Goal: Transaction & Acquisition: Purchase product/service

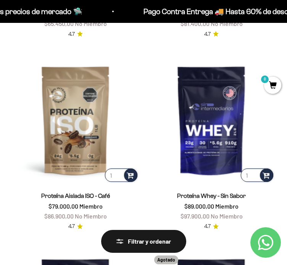
scroll to position [830, 0]
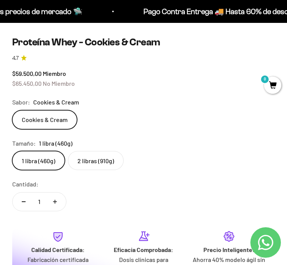
scroll to position [329, 0]
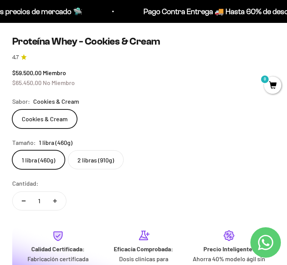
click at [102, 158] on label "2 libras (910g)" at bounding box center [96, 159] width 56 height 19
click at [12, 150] on input "2 libras (910g)" at bounding box center [12, 150] width 0 height 0
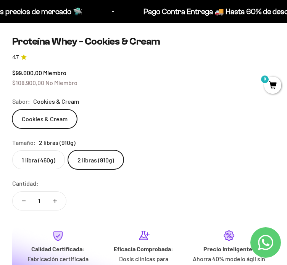
click at [34, 159] on label "1 libra (460g)" at bounding box center [38, 159] width 53 height 19
click at [12, 150] on input "1 libra (460g)" at bounding box center [12, 150] width 0 height 0
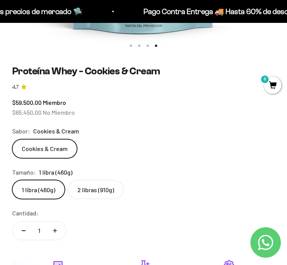
scroll to position [299, 0]
click at [104, 185] on label "2 libras (910g)" at bounding box center [96, 189] width 56 height 19
click at [12, 180] on input "2 libras (910g)" at bounding box center [12, 180] width 0 height 0
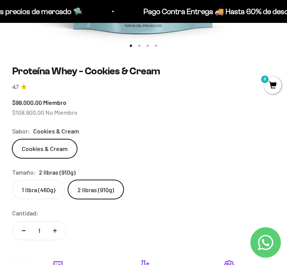
click at [39, 195] on label "1 libra (460g)" at bounding box center [38, 189] width 53 height 19
click at [12, 180] on input "1 libra (460g)" at bounding box center [12, 180] width 0 height 0
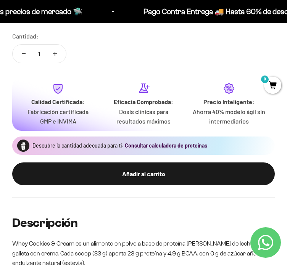
scroll to position [478, 0]
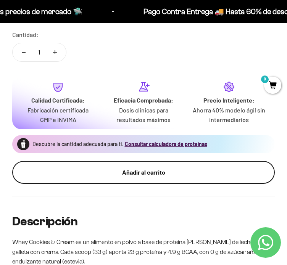
click at [105, 167] on button "Añadir al carrito" at bounding box center [143, 172] width 262 height 23
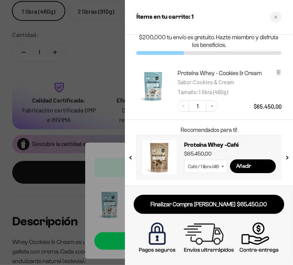
scroll to position [0, 0]
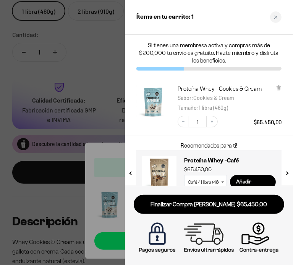
click at [75, 38] on div at bounding box center [146, 132] width 293 height 265
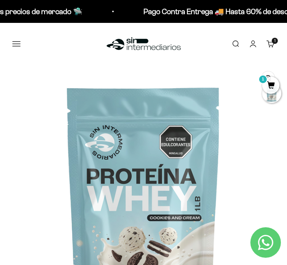
click at [16, 44] on button "Menú" at bounding box center [16, 44] width 8 height 8
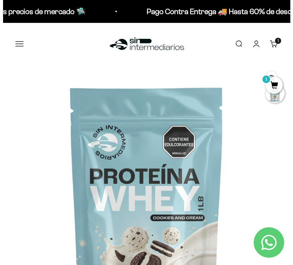
scroll to position [0, 881]
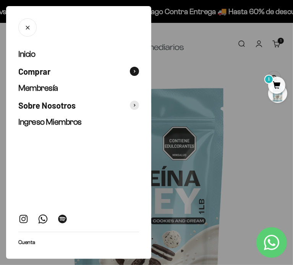
click at [132, 71] on span at bounding box center [134, 71] width 9 height 9
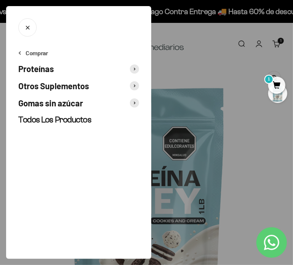
click at [132, 86] on span at bounding box center [134, 85] width 9 height 9
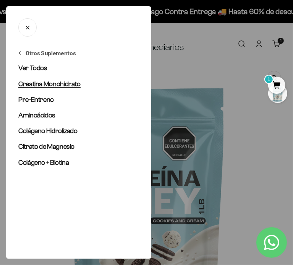
click at [67, 81] on span "Creatina Monohidrato" at bounding box center [49, 84] width 62 height 8
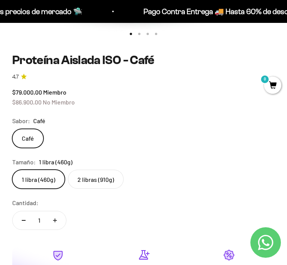
scroll to position [307, 0]
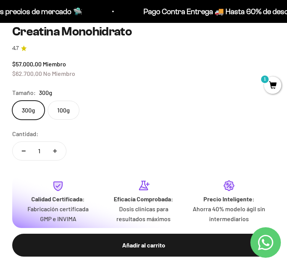
scroll to position [231, 0]
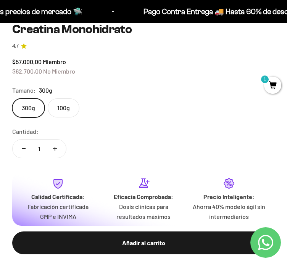
click at [62, 109] on label "100g" at bounding box center [64, 107] width 32 height 19
click at [12, 98] on input "100g" at bounding box center [12, 98] width 0 height 0
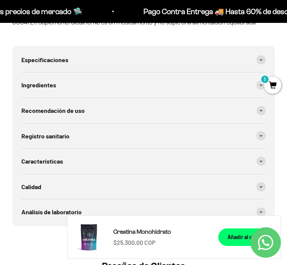
scroll to position [694, 0]
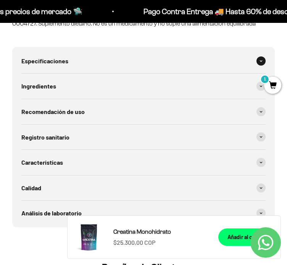
click at [132, 62] on div "Especificaciones" at bounding box center [143, 60] width 244 height 25
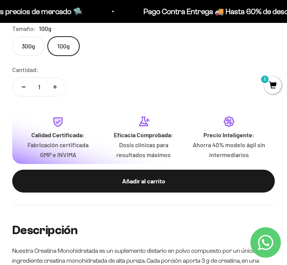
scroll to position [419, 0]
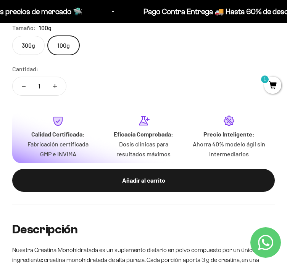
click at [63, 53] on label "100g" at bounding box center [64, 45] width 32 height 19
click at [12, 36] on input "100g" at bounding box center [12, 35] width 0 height 0
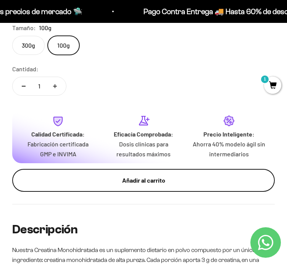
click at [92, 175] on button "Añadir al carrito" at bounding box center [143, 180] width 262 height 23
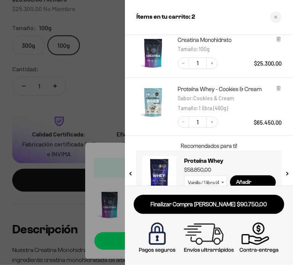
scroll to position [65, 0]
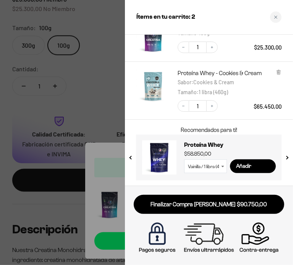
click at [110, 45] on div at bounding box center [146, 132] width 293 height 265
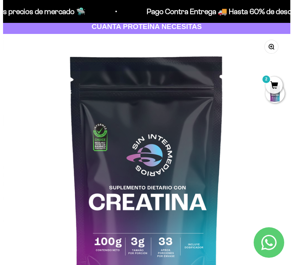
scroll to position [0, 0]
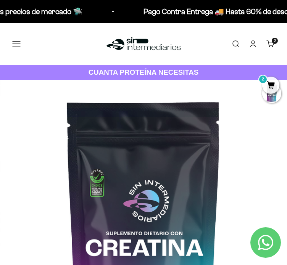
click at [17, 45] on button "Menú" at bounding box center [16, 44] width 8 height 8
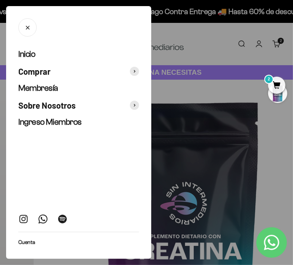
scroll to position [0, 1761]
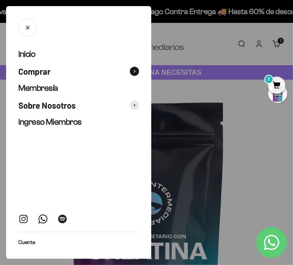
click at [99, 70] on button "Comprar" at bounding box center [78, 71] width 121 height 11
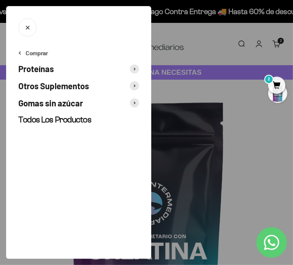
click at [135, 87] on span at bounding box center [134, 85] width 9 height 9
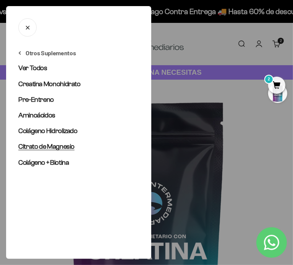
click at [51, 148] on span "Citrato de Magnesio" at bounding box center [46, 147] width 56 height 8
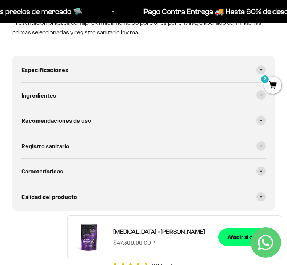
scroll to position [629, 0]
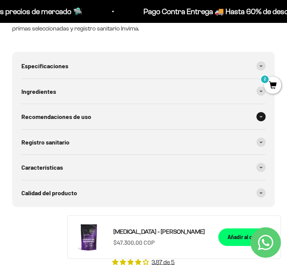
click at [115, 122] on div "Recomendaciones de uso" at bounding box center [143, 116] width 244 height 25
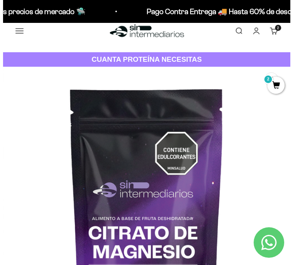
scroll to position [0, 0]
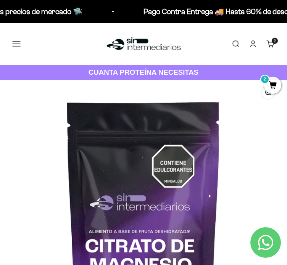
click at [20, 48] on button "Menú" at bounding box center [16, 44] width 8 height 8
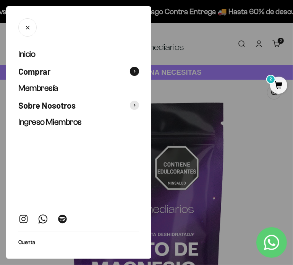
click at [135, 69] on span at bounding box center [134, 71] width 9 height 9
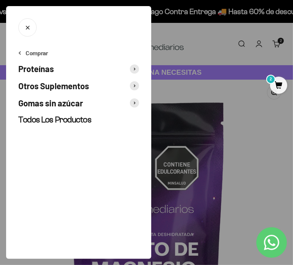
click at [134, 84] on span at bounding box center [134, 85] width 9 height 9
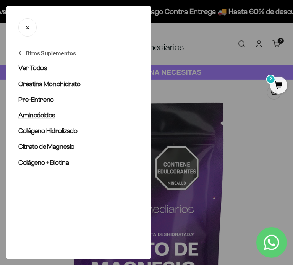
click at [34, 115] on span "Aminoácidos" at bounding box center [36, 115] width 37 height 8
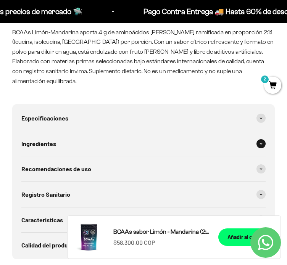
scroll to position [596, 0]
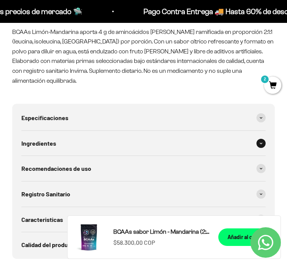
click at [74, 164] on span "Recomendaciones de uso" at bounding box center [56, 169] width 70 height 10
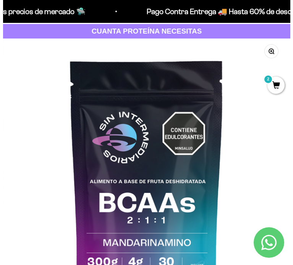
scroll to position [0, 0]
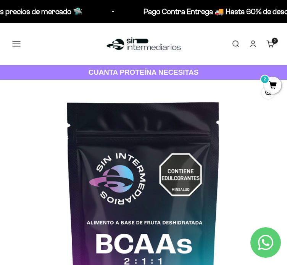
click at [17, 44] on button "Menú" at bounding box center [16, 44] width 8 height 8
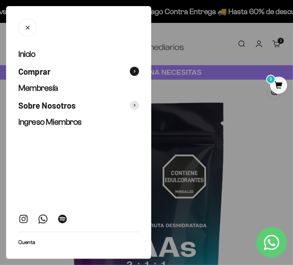
click at [135, 75] on span at bounding box center [134, 71] width 9 height 9
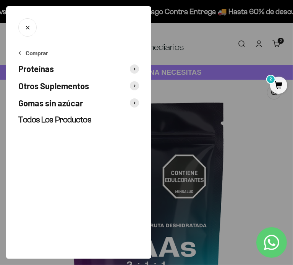
click at [132, 104] on span at bounding box center [134, 102] width 9 height 9
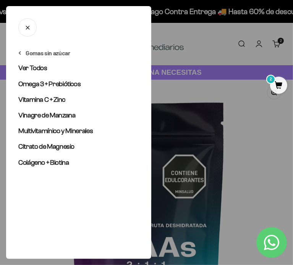
click at [18, 53] on div "Gomas sin azúcar Ver Todos Omega 3 + Prebióticos Vitamina C + Zinc Vinagre de M…" at bounding box center [78, 154] width 145 height 210
click at [23, 55] on button "Gomas sin azúcar" at bounding box center [44, 53] width 52 height 8
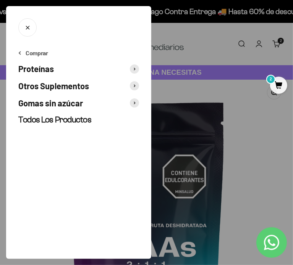
click at [72, 87] on span "Otros Suplementos" at bounding box center [53, 85] width 71 height 11
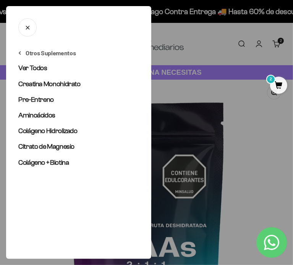
click at [280, 90] on span "2" at bounding box center [278, 85] width 17 height 17
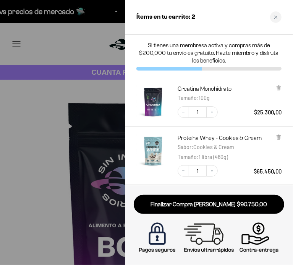
click at [72, 89] on div at bounding box center [146, 132] width 293 height 265
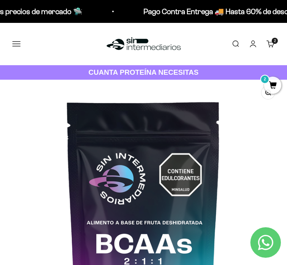
click at [18, 43] on button "Menú" at bounding box center [16, 44] width 8 height 8
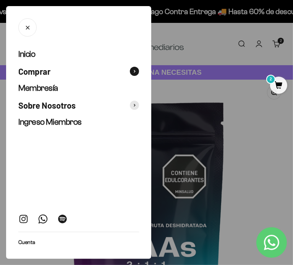
click at [90, 68] on button "Comprar" at bounding box center [78, 71] width 121 height 11
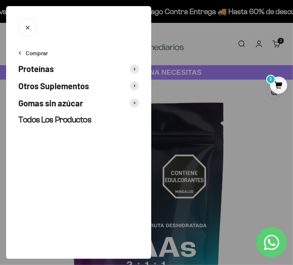
click at [135, 84] on span at bounding box center [134, 85] width 9 height 9
